Goal: Find specific page/section: Find specific page/section

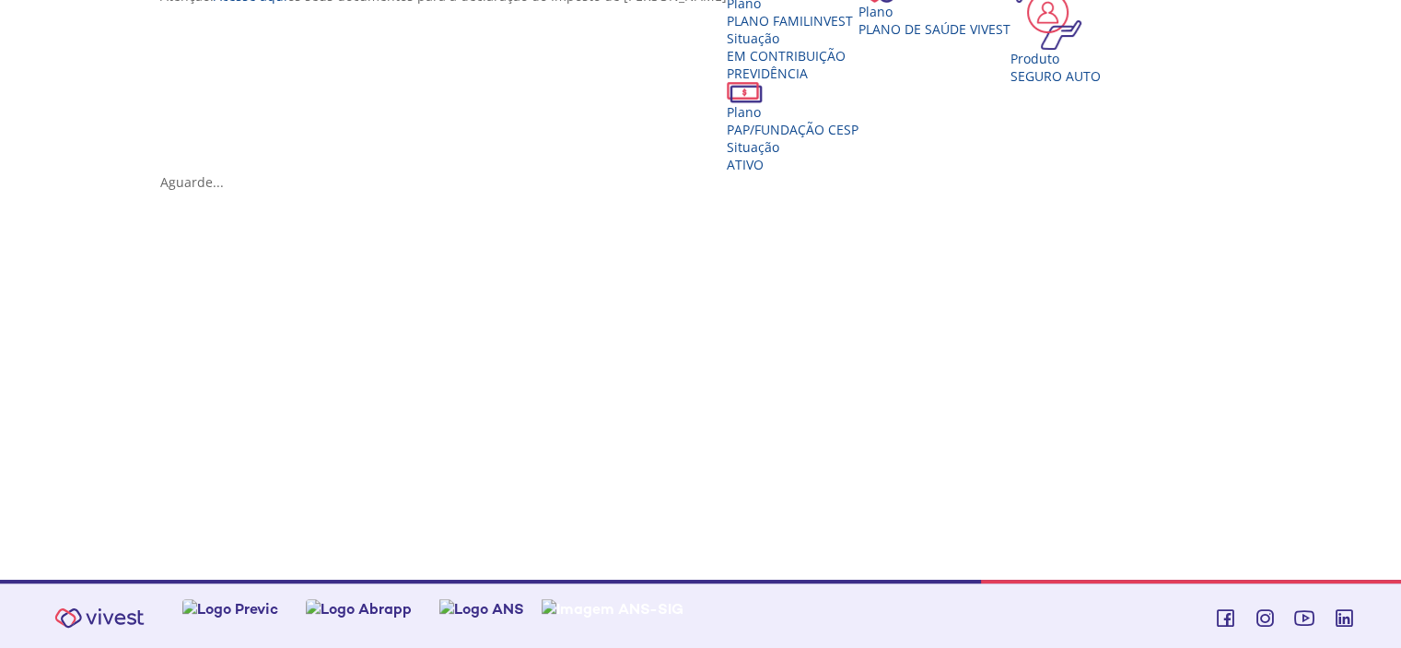
scroll to position [264, 0]
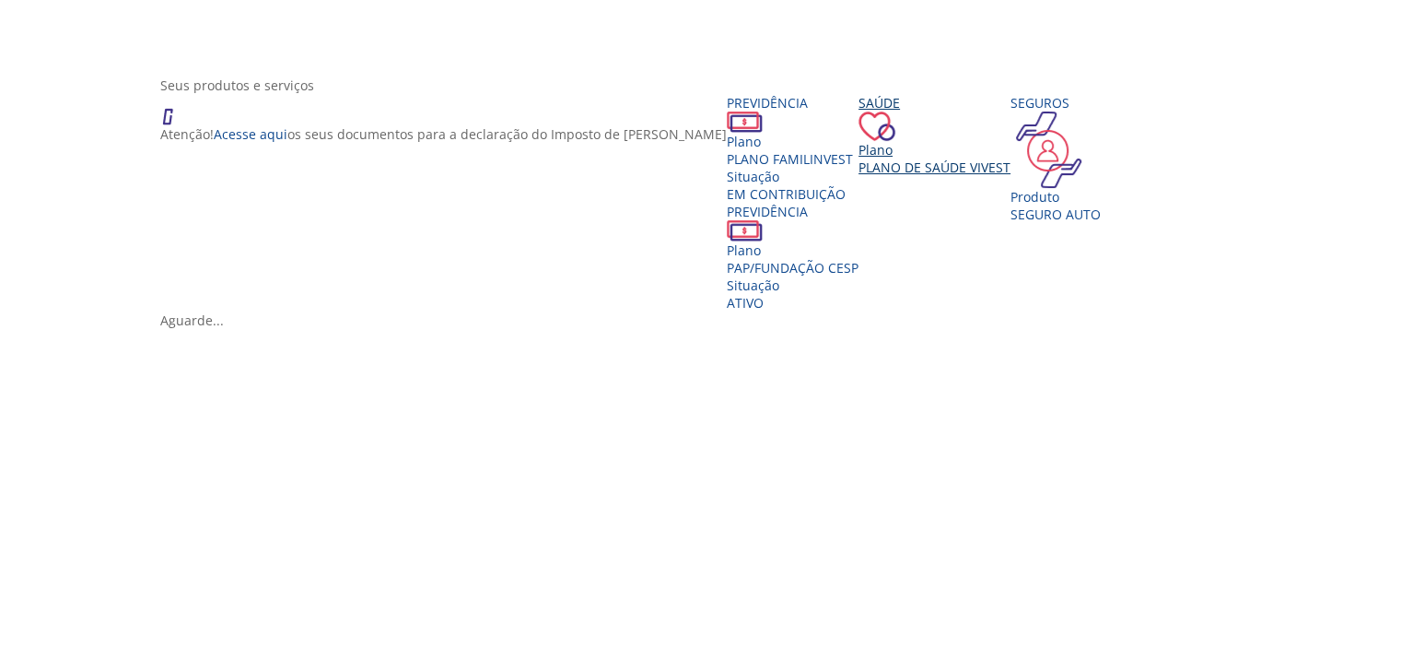
click at [1011, 176] on span "Plano de Saúde VIVEST" at bounding box center [935, 167] width 152 height 18
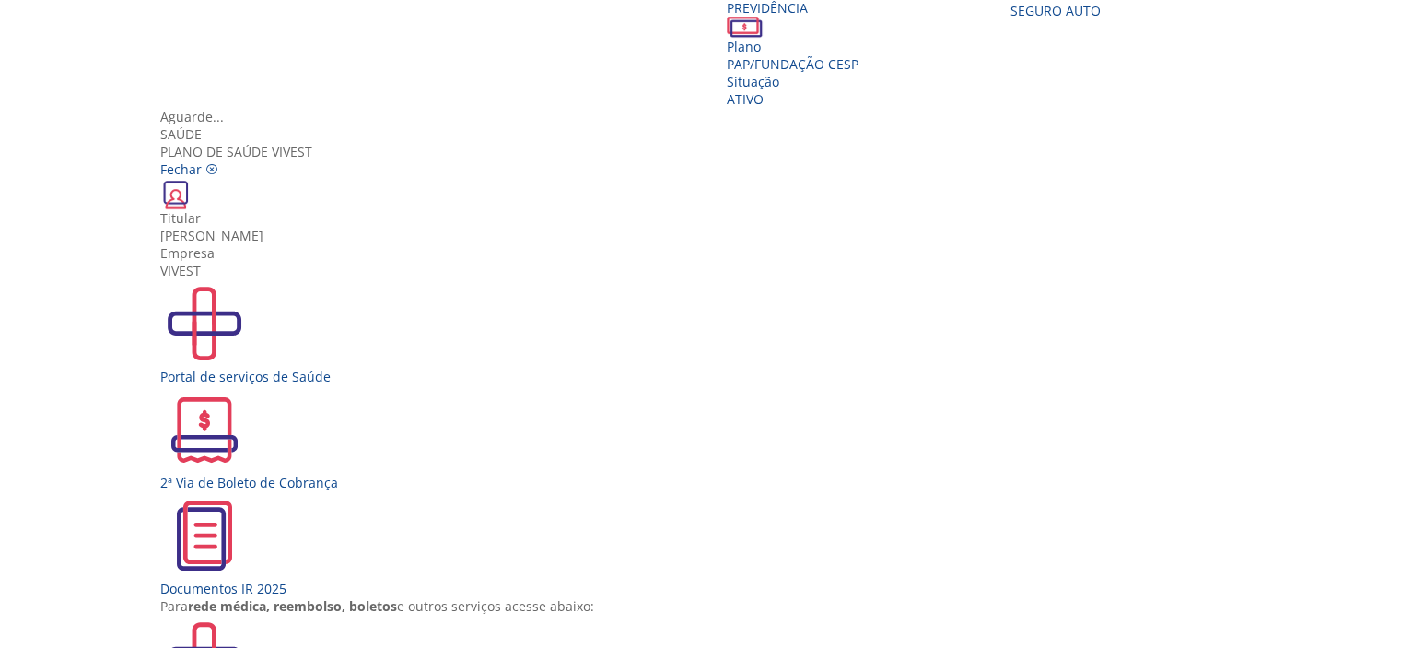
scroll to position [632, 0]
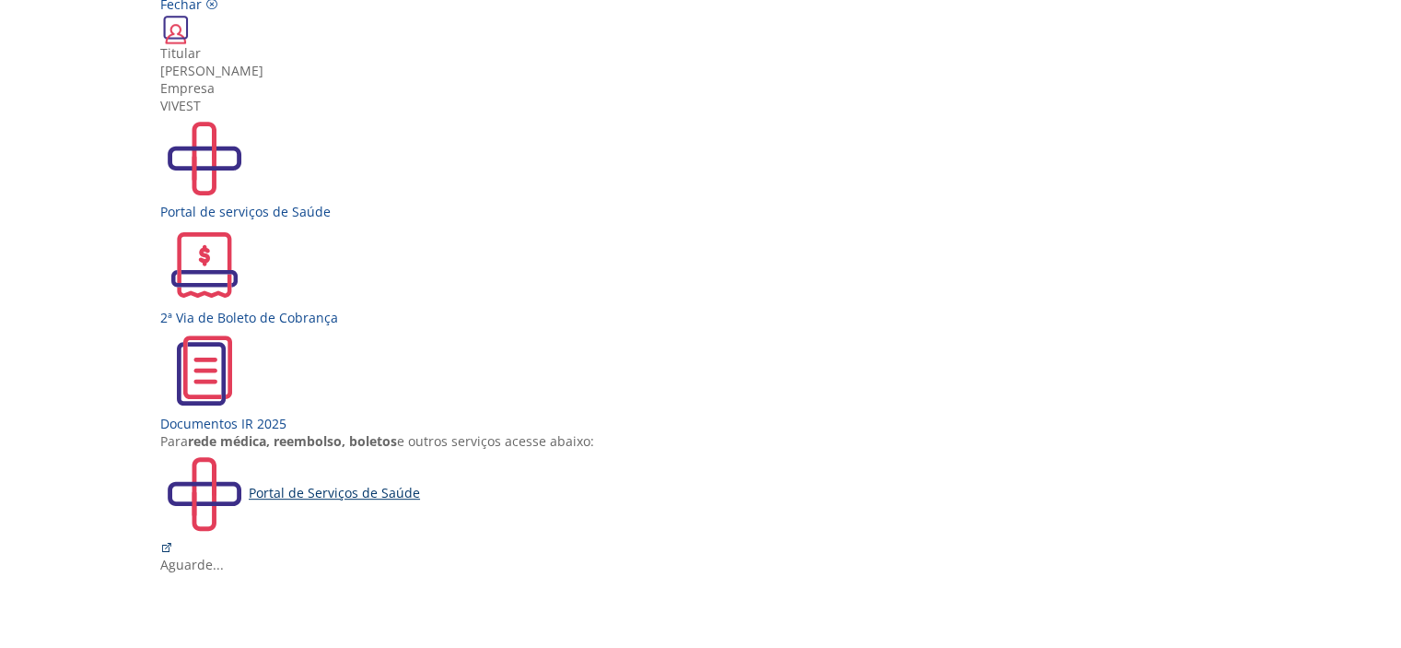
click at [630, 507] on div "Portal de Serviços de Saúde" at bounding box center [707, 494] width 1095 height 88
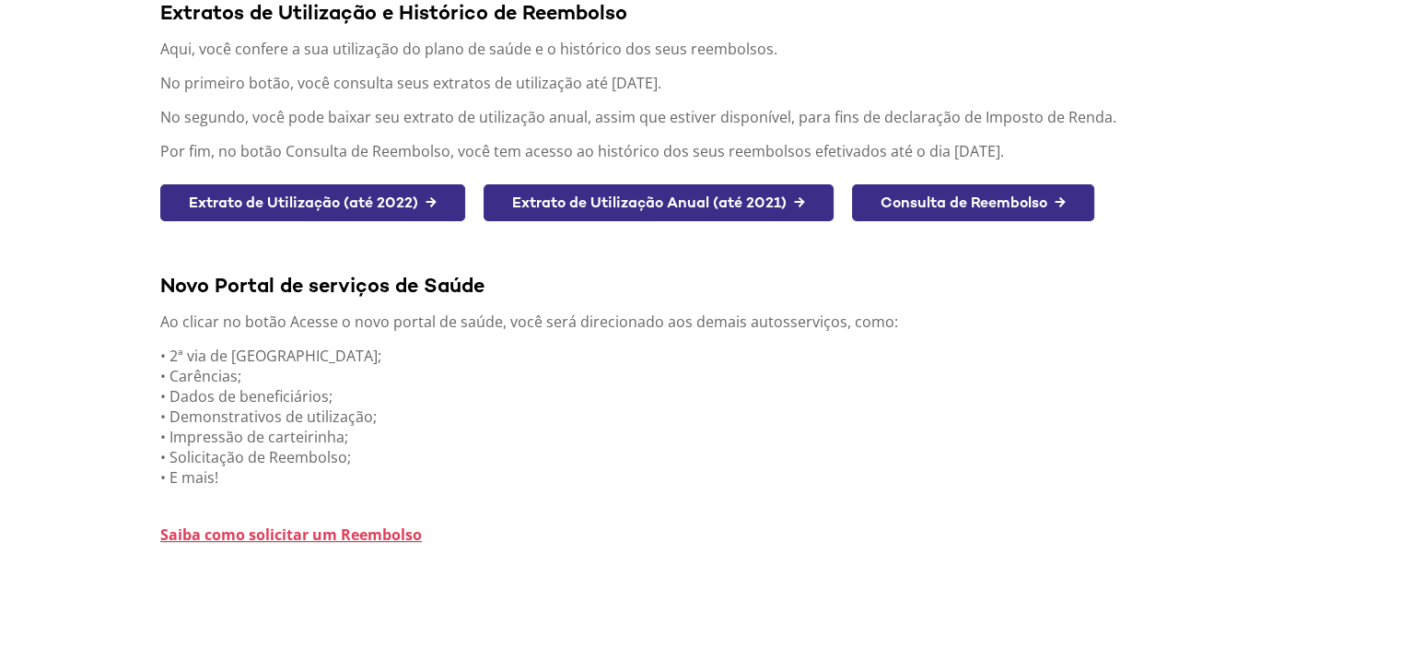
scroll to position [258, 0]
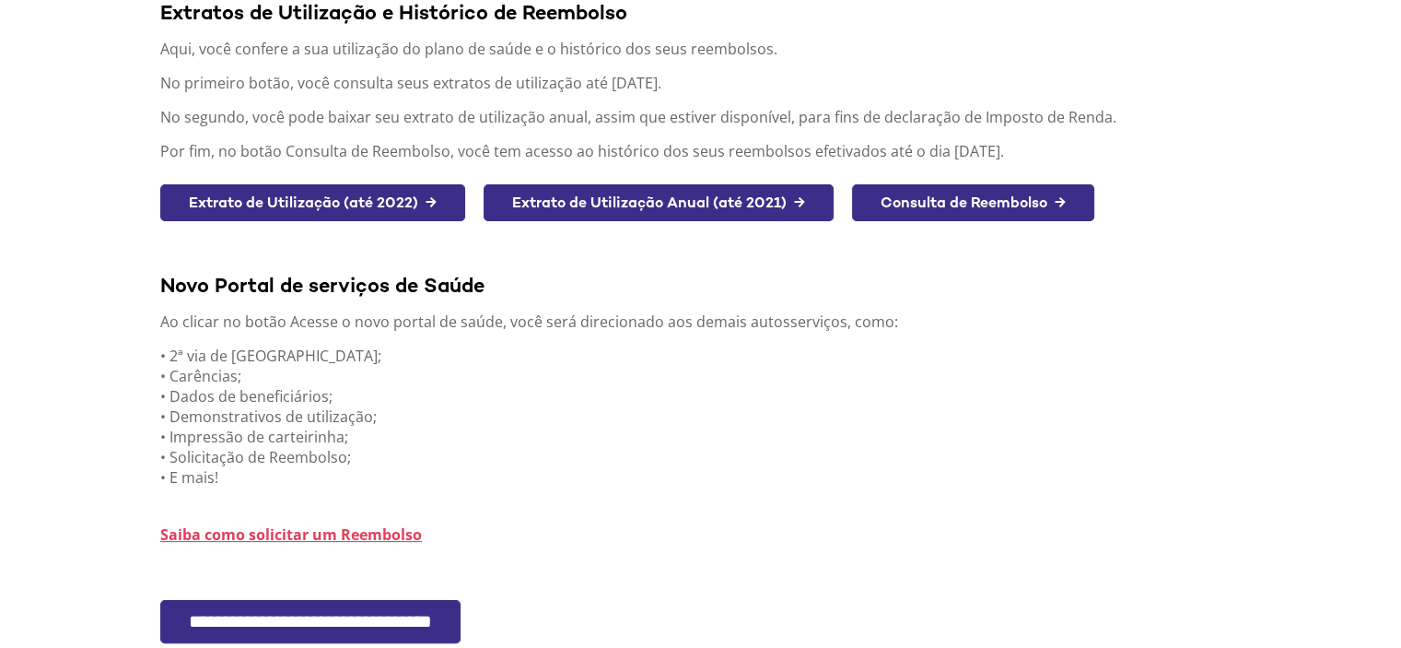
click at [322, 605] on input "**********" at bounding box center [310, 621] width 300 height 43
